Goal: Transaction & Acquisition: Download file/media

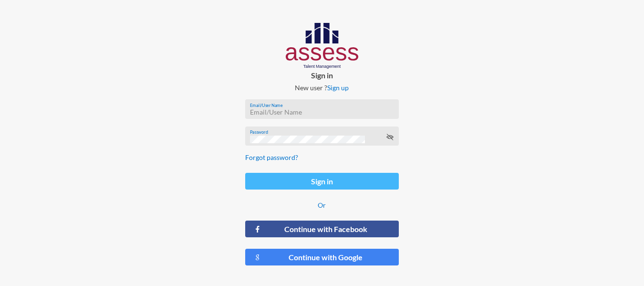
type input "[PERSON_NAME][EMAIL_ADDRESS][DOMAIN_NAME]"
click at [333, 179] on button "Sign in" at bounding box center [322, 181] width 154 height 17
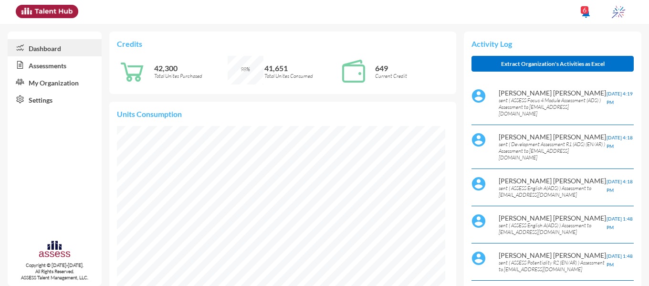
scroll to position [164, 329]
click at [49, 69] on link "Assessments" at bounding box center [55, 64] width 94 height 17
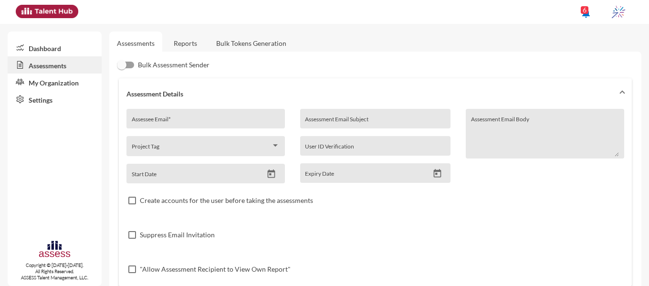
click at [182, 39] on link "Reports" at bounding box center [185, 42] width 39 height 23
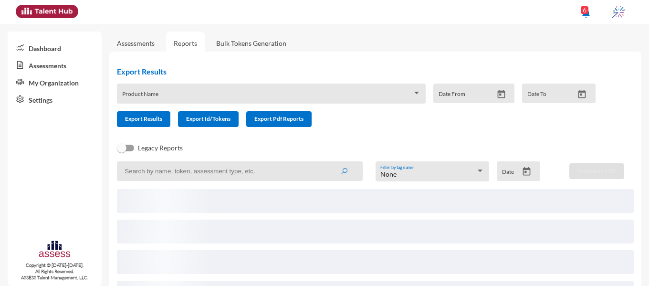
click at [183, 91] on div "Product Name" at bounding box center [271, 96] width 299 height 15
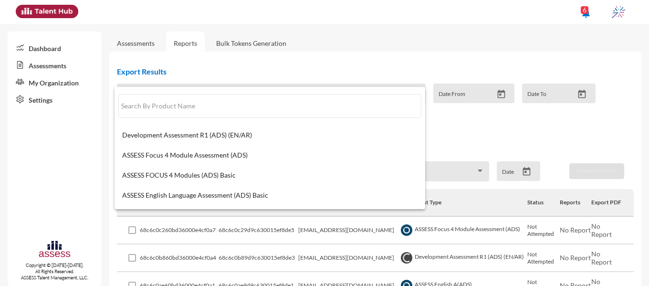
click at [85, 157] on div at bounding box center [324, 143] width 649 height 286
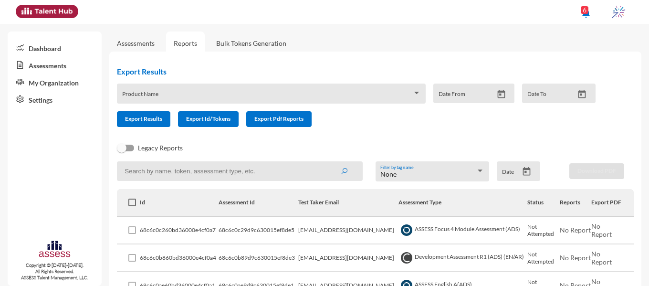
click at [151, 175] on input at bounding box center [239, 171] width 245 height 20
paste input "[EMAIL_ADDRESS][DOMAIN_NAME]"
click at [329, 162] on button "submit" at bounding box center [344, 170] width 31 height 17
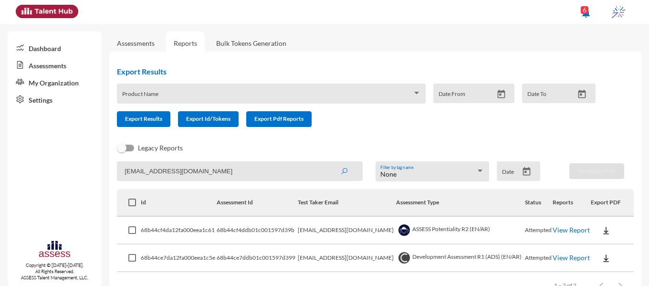
scroll to position [28, 0]
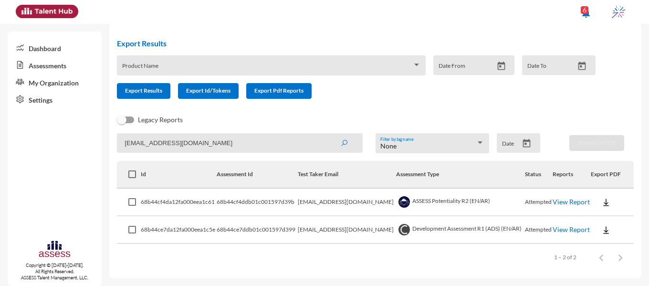
click at [559, 201] on link "View Report" at bounding box center [570, 201] width 37 height 8
click at [558, 227] on link "View Report" at bounding box center [570, 229] width 37 height 8
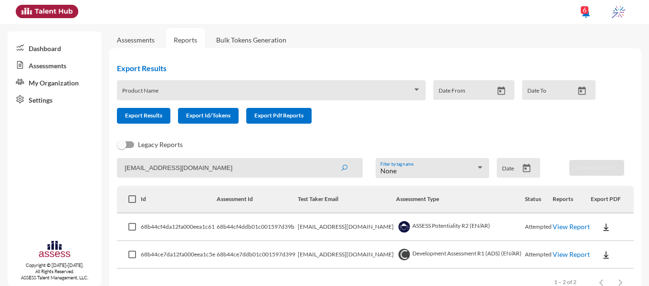
scroll to position [0, 0]
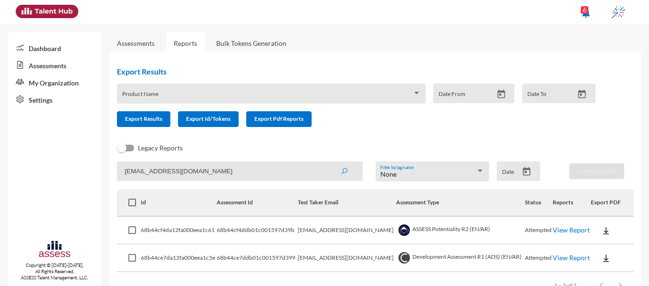
click at [238, 168] on input "[EMAIL_ADDRESS][DOMAIN_NAME]" at bounding box center [239, 171] width 245 height 20
type input "a"
type input "[PERSON_NAME][EMAIL_ADDRESS][DOMAIN_NAME]"
click at [344, 171] on icon "submit" at bounding box center [344, 171] width 8 height 8
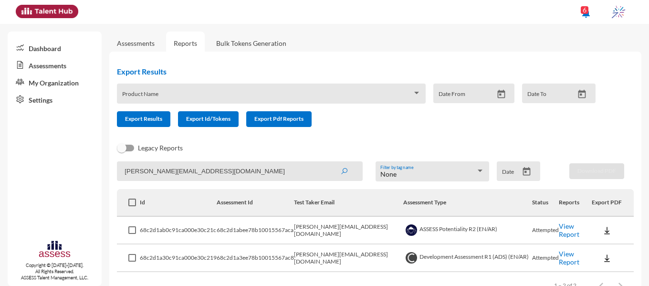
click at [560, 228] on link "View Report" at bounding box center [569, 230] width 21 height 16
click at [559, 257] on link "View Report" at bounding box center [569, 257] width 21 height 16
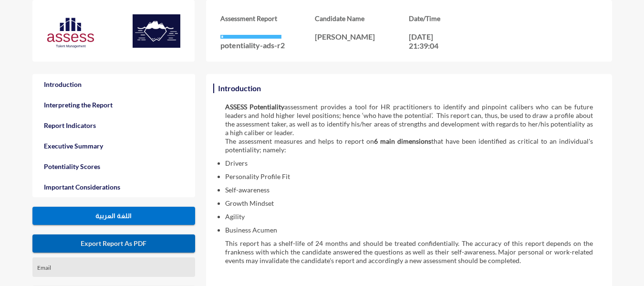
click at [103, 249] on button "Export Report As PDF" at bounding box center [113, 243] width 163 height 18
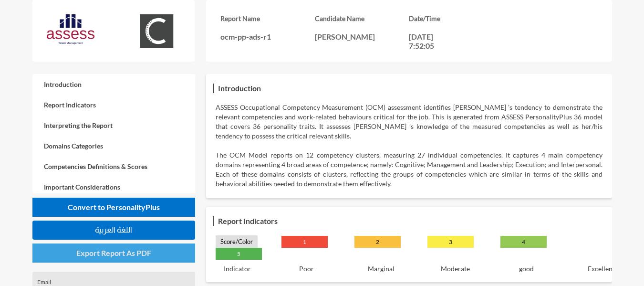
click at [99, 249] on span "Export Report As PDF" at bounding box center [113, 252] width 75 height 9
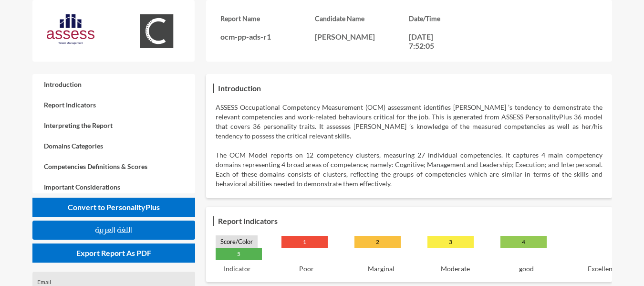
click at [638, 20] on div "Report Name ocm-pp-ads-r1 Candidate Name [PERSON_NAME] Date/Time [DATE] 7:52:05" at bounding box center [354, 37] width 644 height 74
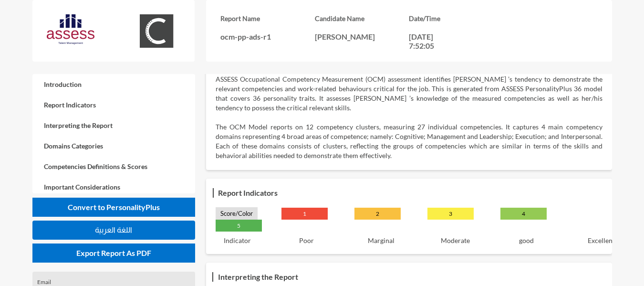
scroll to position [16, 0]
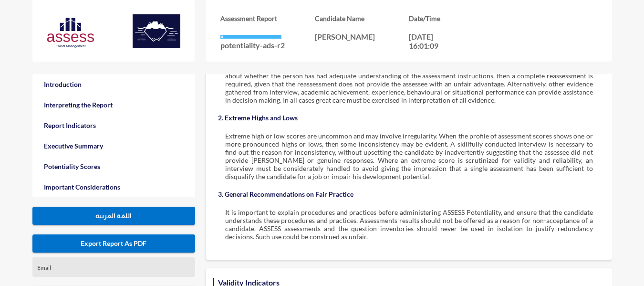
scroll to position [1913, 0]
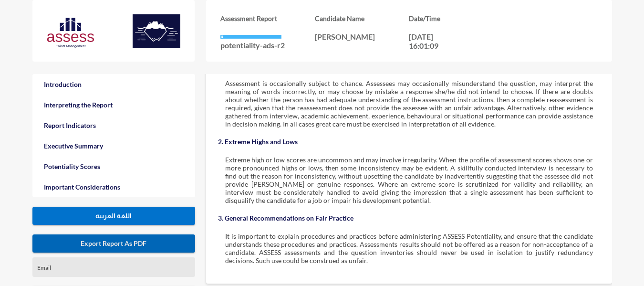
click at [115, 245] on span "Export Report As PDF" at bounding box center [114, 243] width 66 height 8
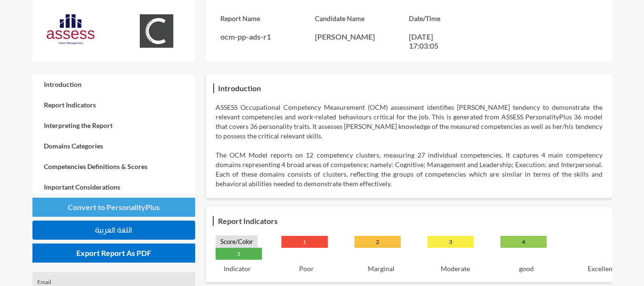
click at [129, 208] on span "Convert to PersonalityPlus" at bounding box center [114, 206] width 92 height 9
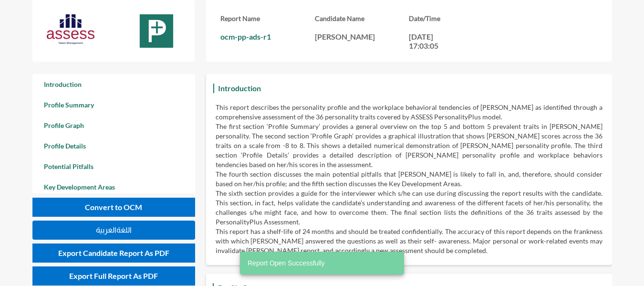
scroll to position [286, 644]
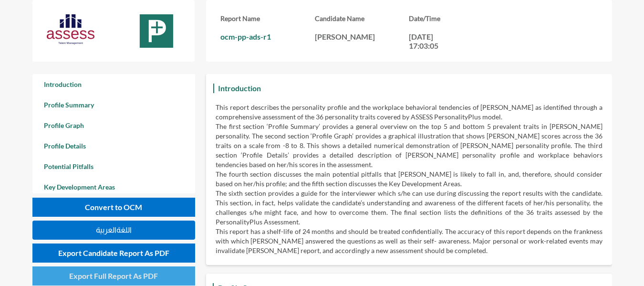
click at [120, 270] on button "Export Full Report As PDF" at bounding box center [113, 275] width 163 height 19
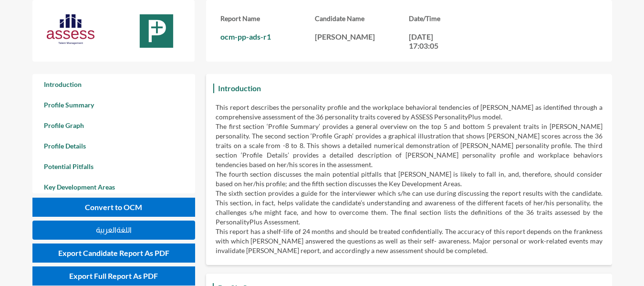
click at [616, 52] on div "Report Name ocm-pp-ads-r1 Candidate Name Abdelrahman Youssef Date/Time 11-09-20…" at bounding box center [354, 37] width 644 height 74
